Goal: Check status: Check status

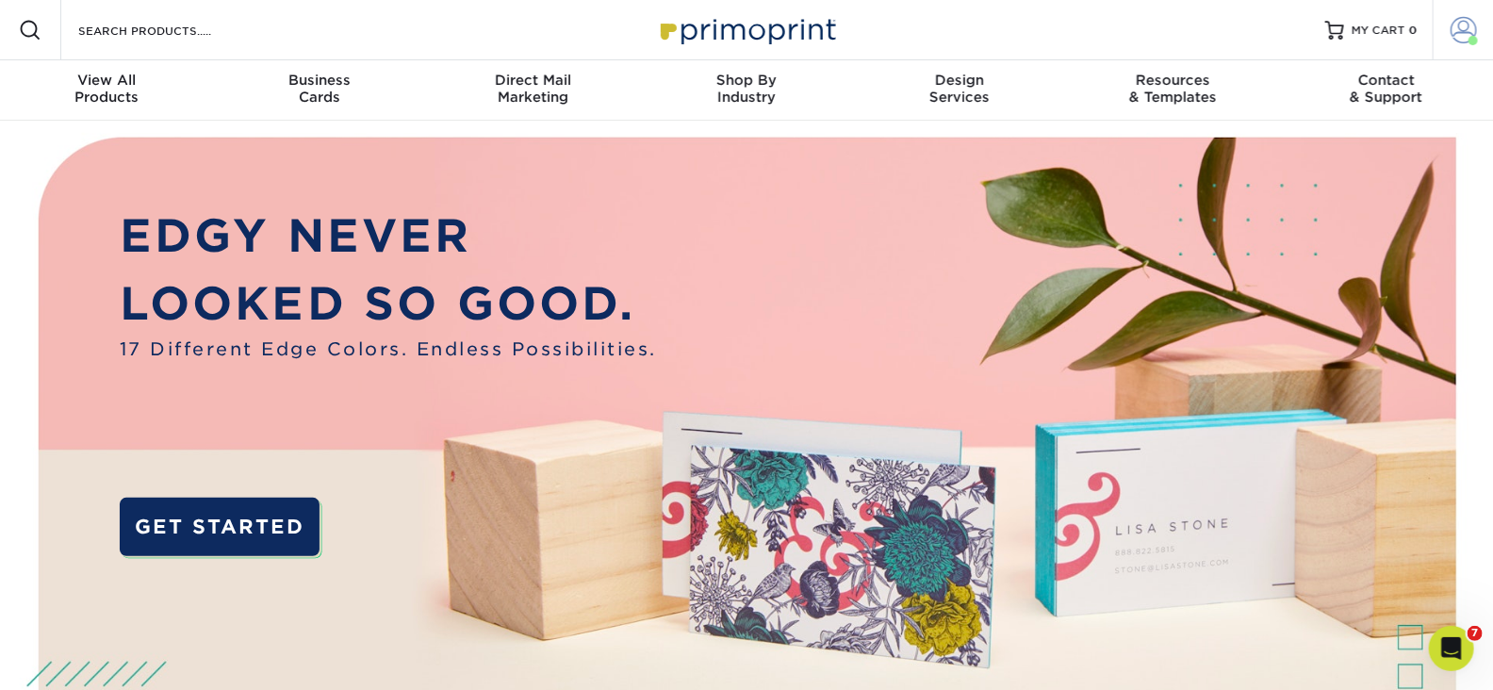
click at [1459, 27] on span at bounding box center [1463, 30] width 26 height 26
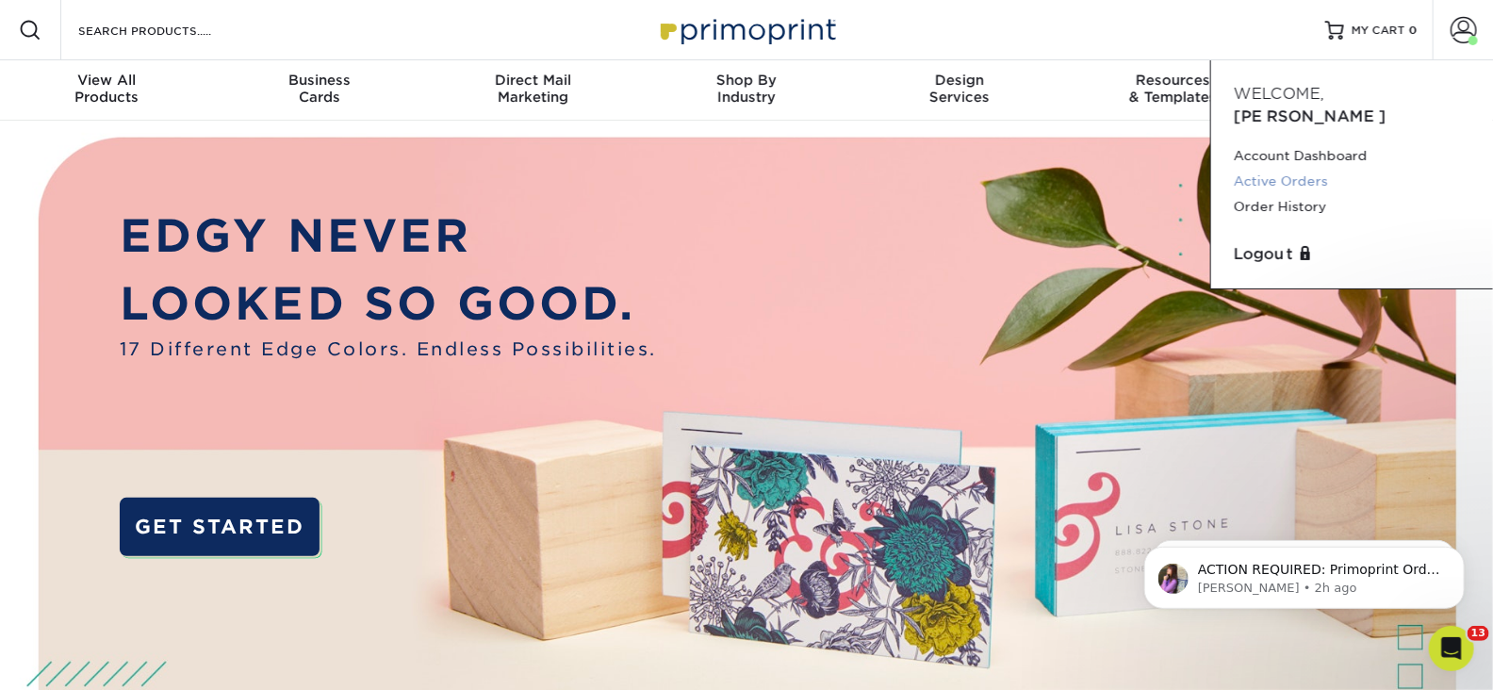
click at [1302, 169] on link "Active Orders" at bounding box center [1352, 181] width 237 height 25
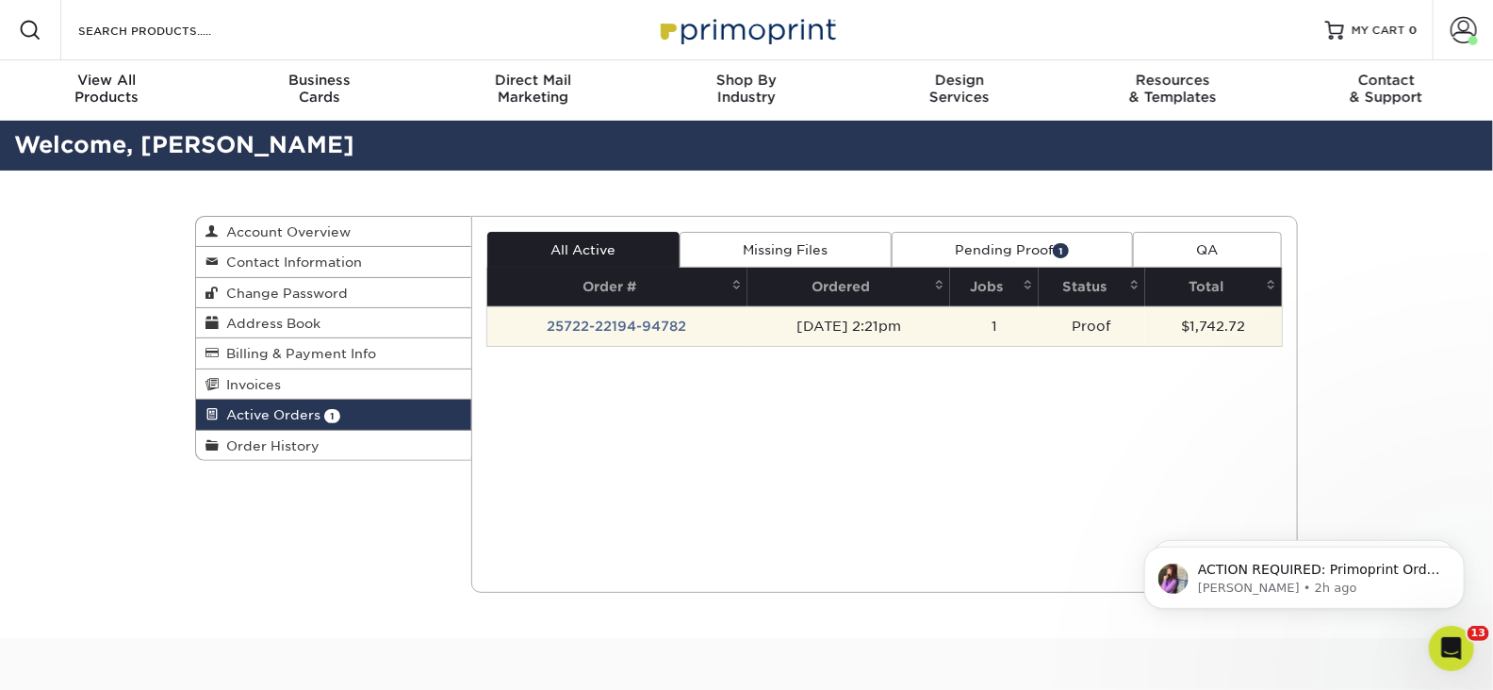
click at [921, 324] on td "07/22/2025 2:21pm" at bounding box center [848, 326] width 203 height 40
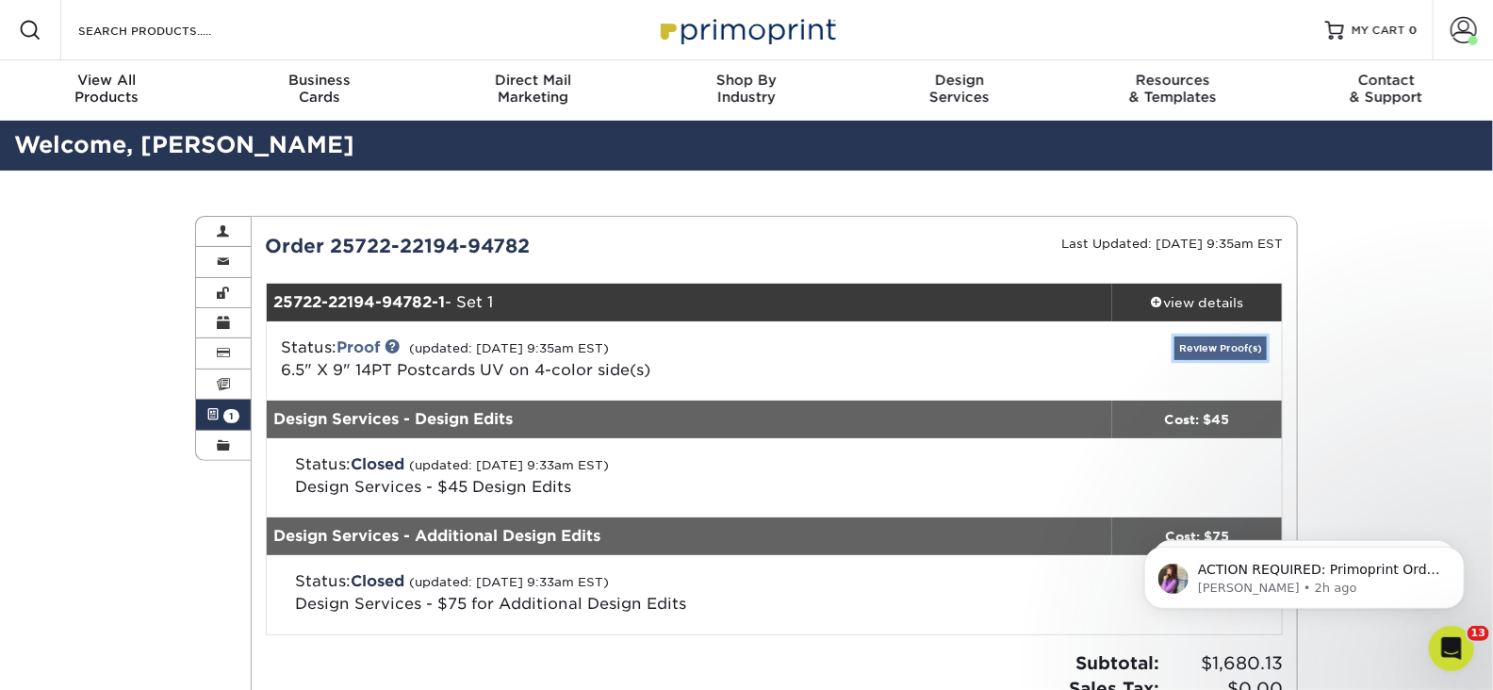
click at [1238, 343] on link "Review Proof(s)" at bounding box center [1220, 348] width 92 height 24
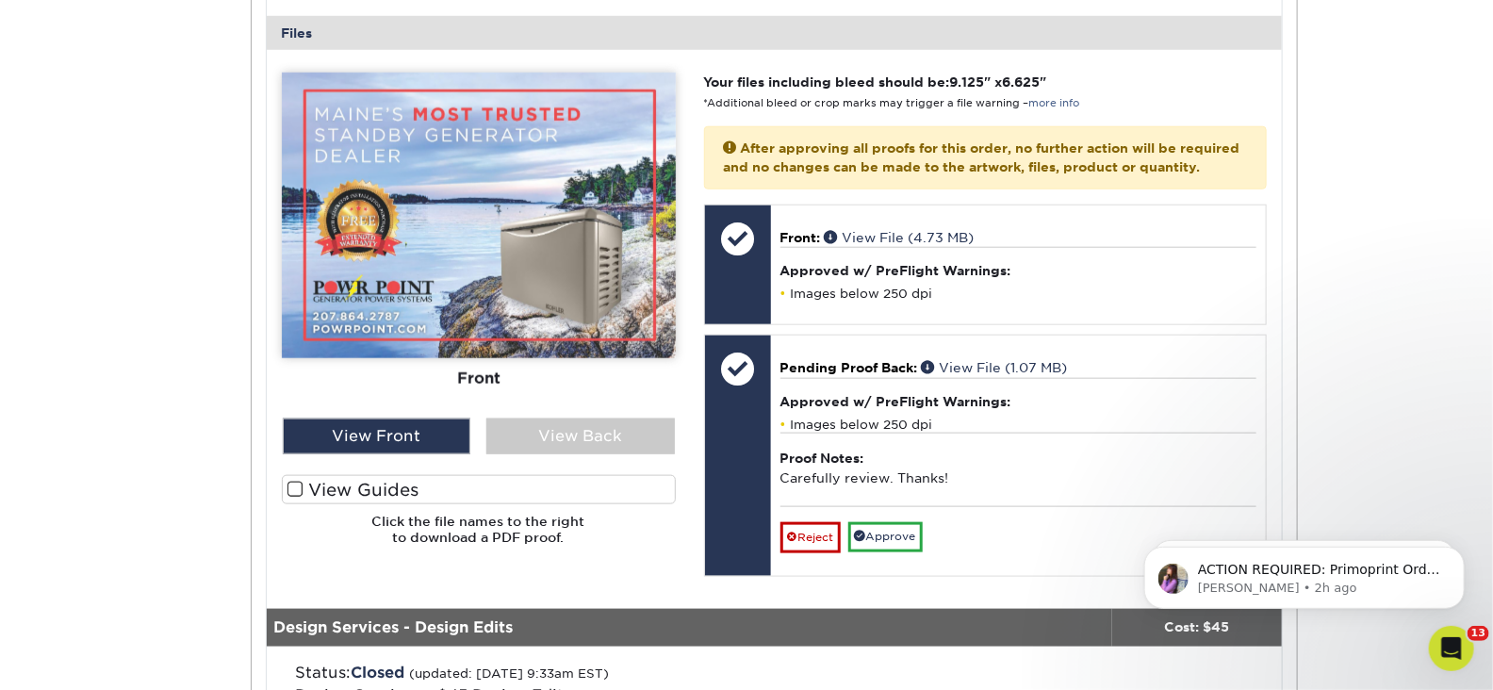
scroll to position [804, 0]
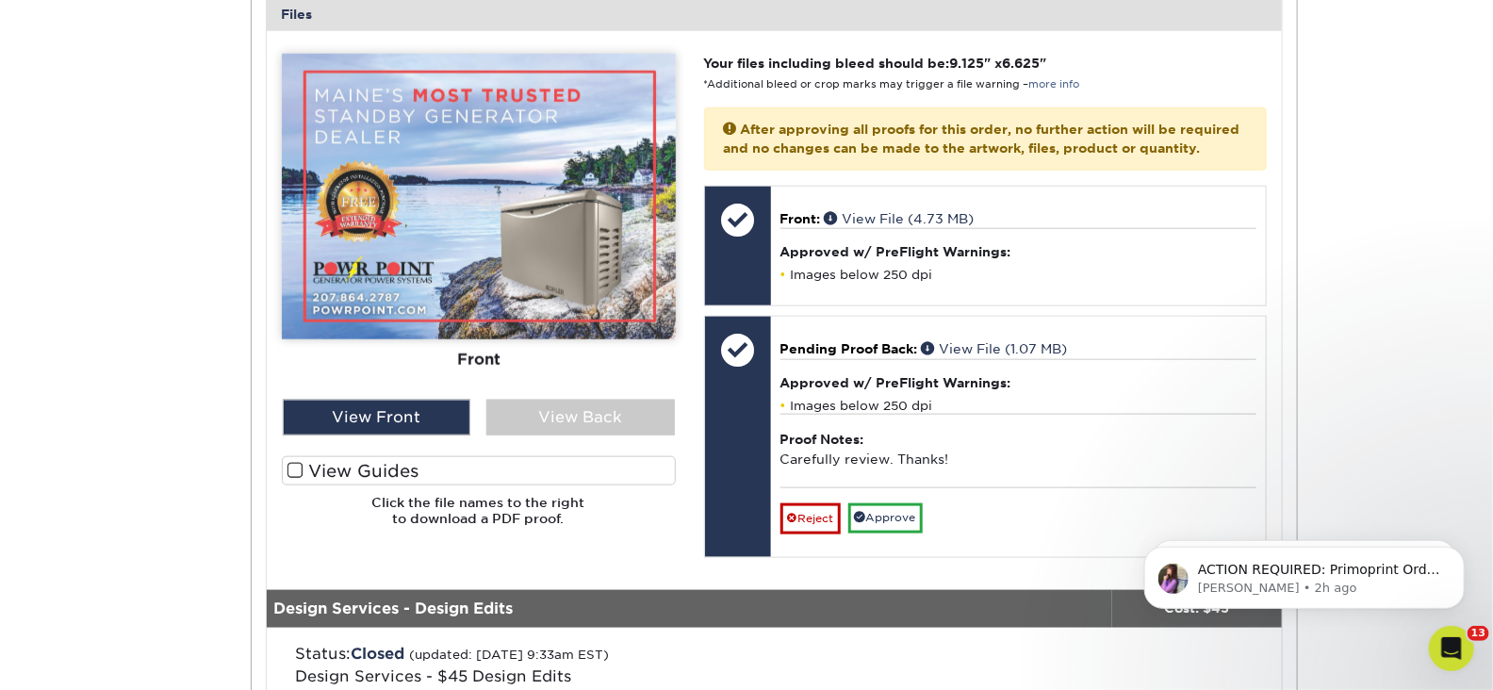
click at [296, 469] on span at bounding box center [295, 471] width 16 height 18
click at [0, 0] on input "View Guides" at bounding box center [0, 0] width 0 height 0
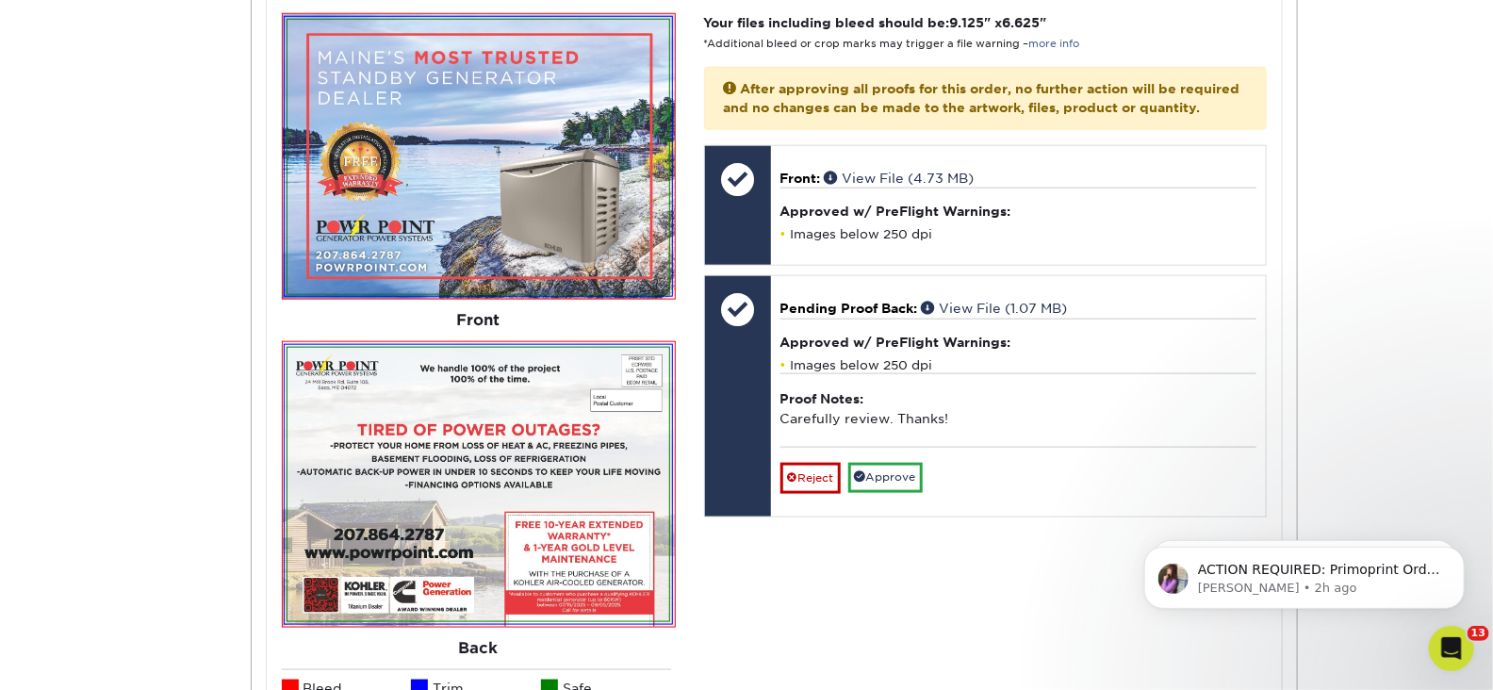
scroll to position [843, 0]
